Goal: Find specific page/section: Find specific page/section

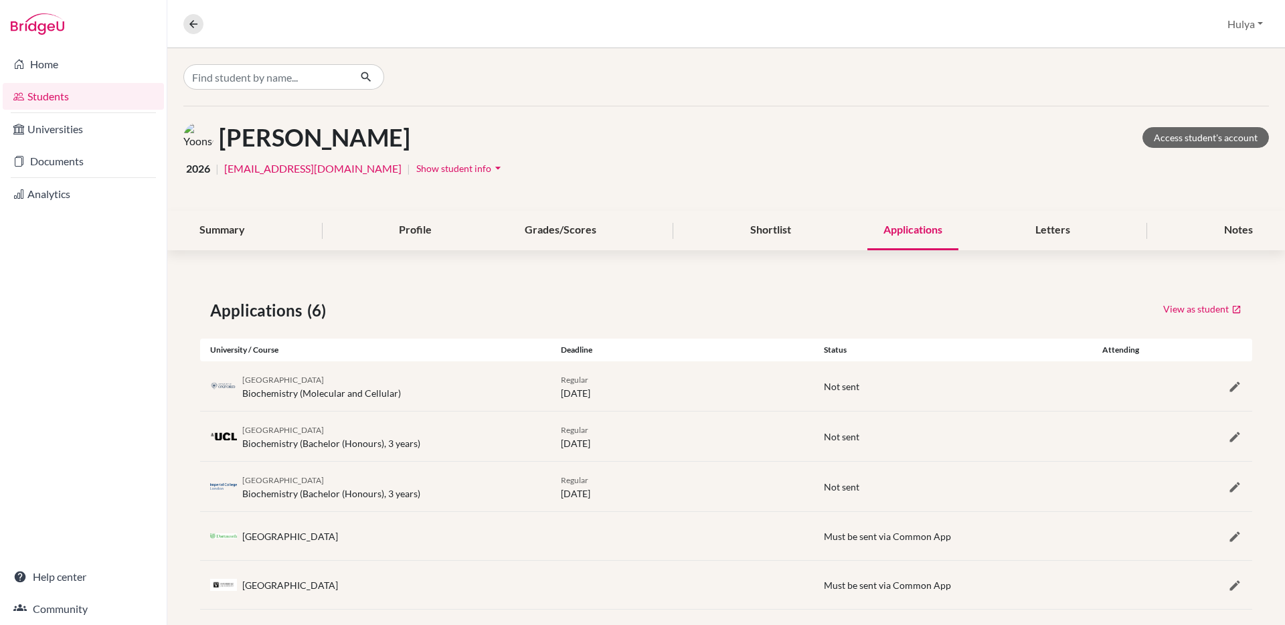
scroll to position [66, 0]
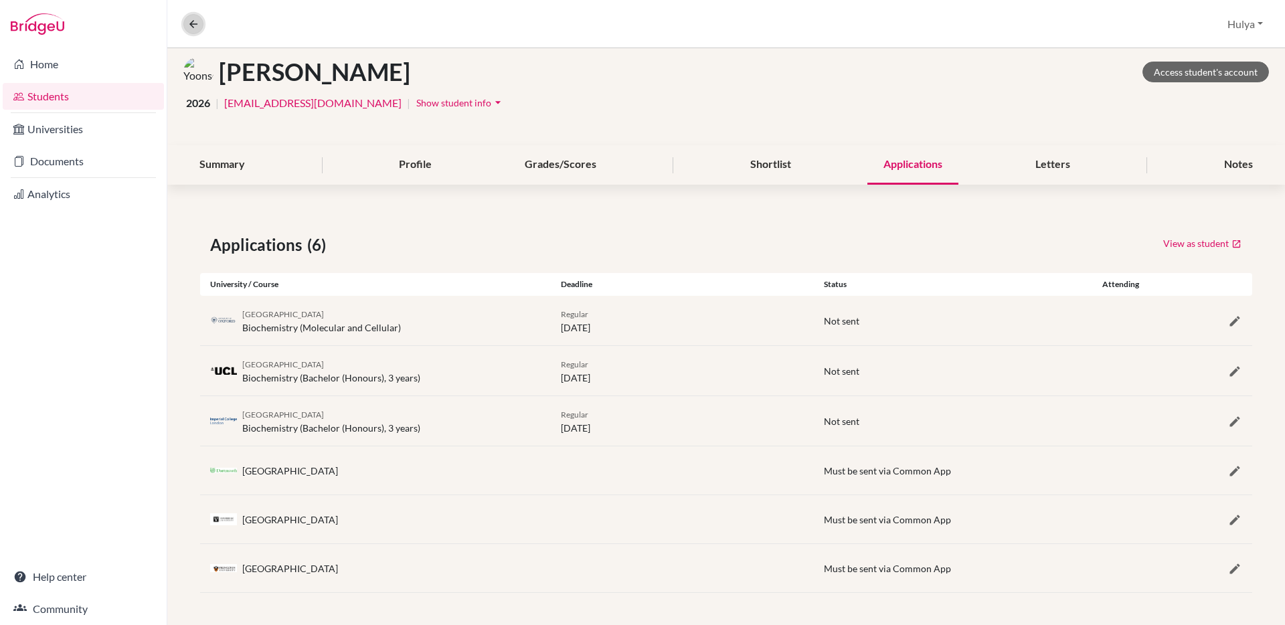
click at [197, 25] on icon at bounding box center [193, 24] width 12 height 12
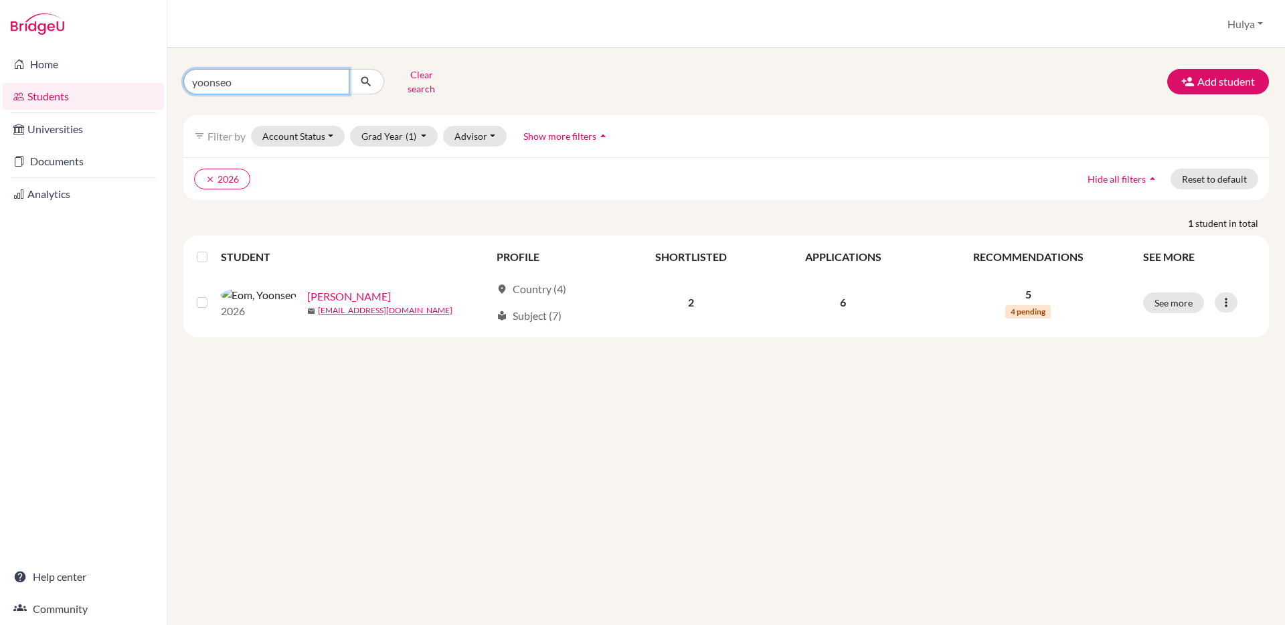
click at [289, 82] on input "yoonseo" at bounding box center [266, 81] width 166 height 25
type input "fumi"
click button "submit" at bounding box center [366, 81] width 35 height 25
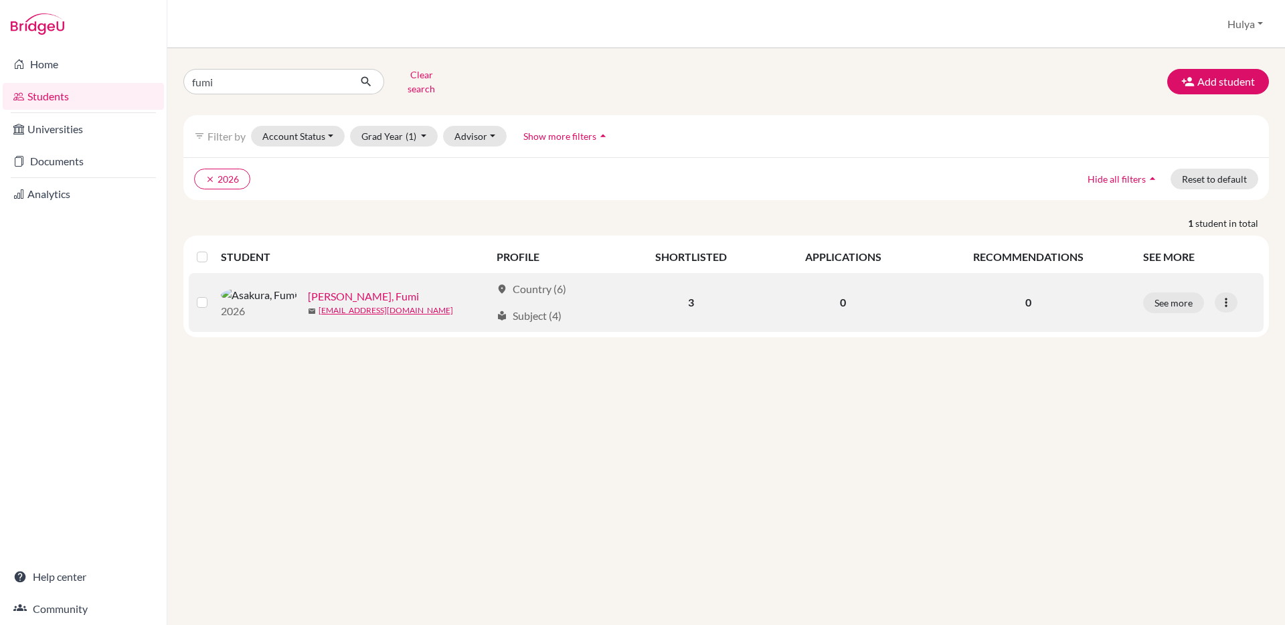
click at [308, 289] on link "[PERSON_NAME], Fumi" at bounding box center [363, 297] width 111 height 16
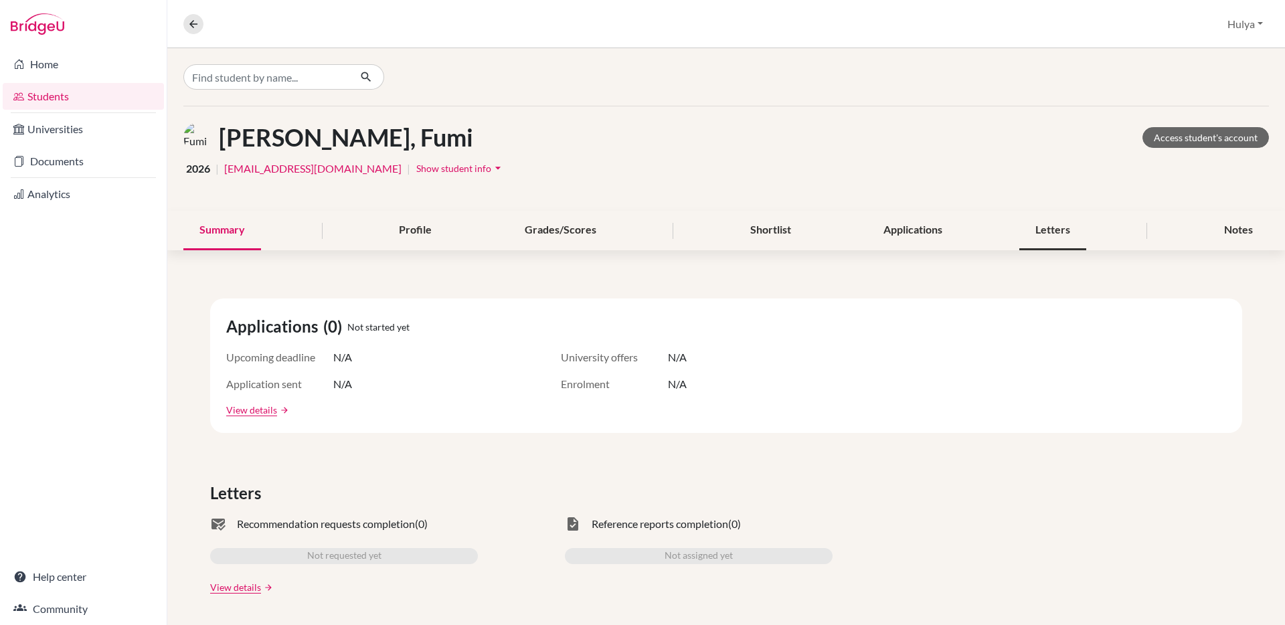
click at [1046, 227] on div "Letters" at bounding box center [1053, 230] width 67 height 39
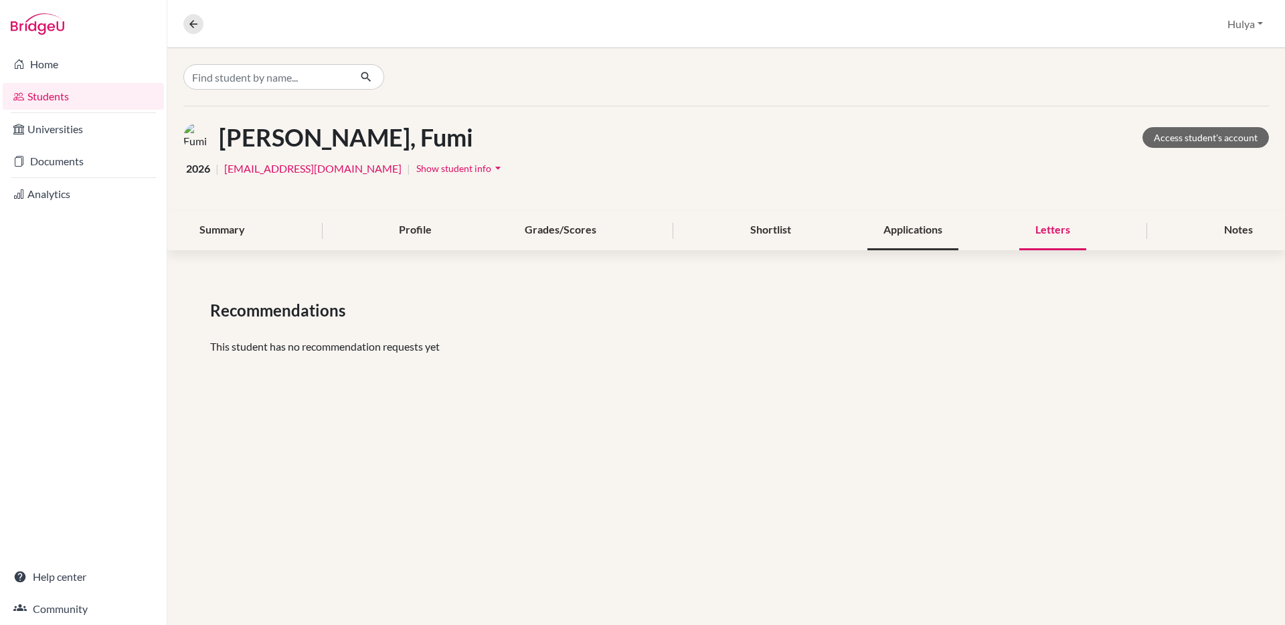
click at [919, 225] on div "Applications" at bounding box center [913, 230] width 91 height 39
click at [777, 231] on div "Shortlist" at bounding box center [770, 230] width 73 height 39
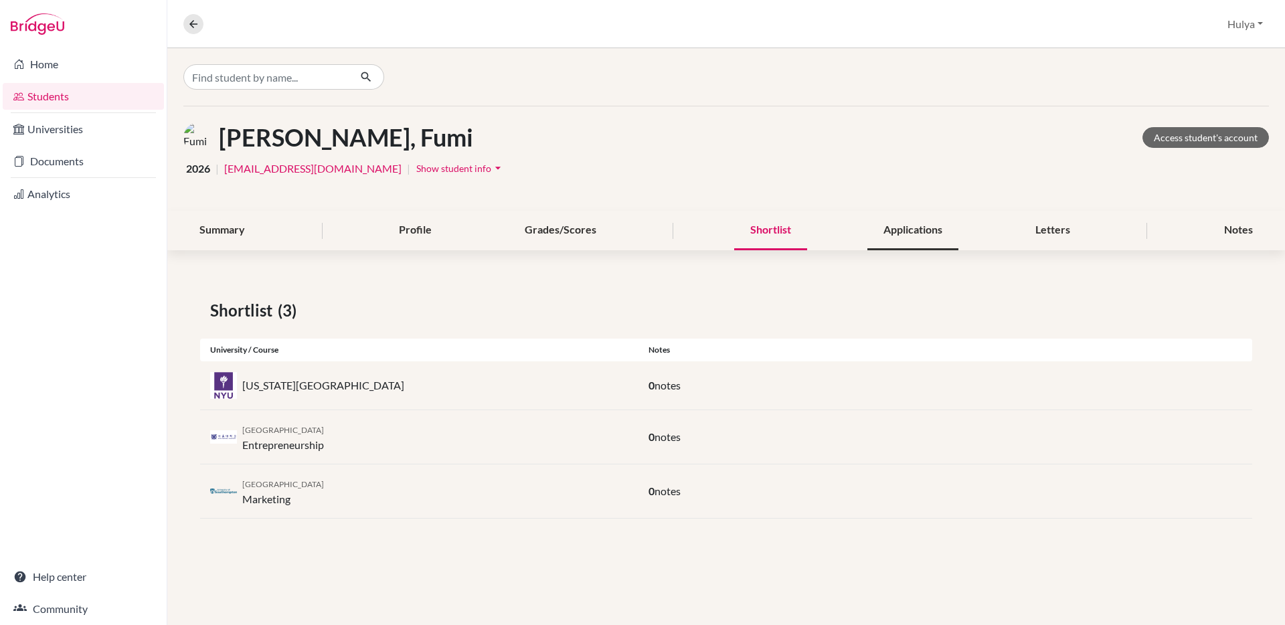
click at [901, 248] on div "Applications" at bounding box center [913, 230] width 91 height 39
